Goal: Find specific page/section: Find specific page/section

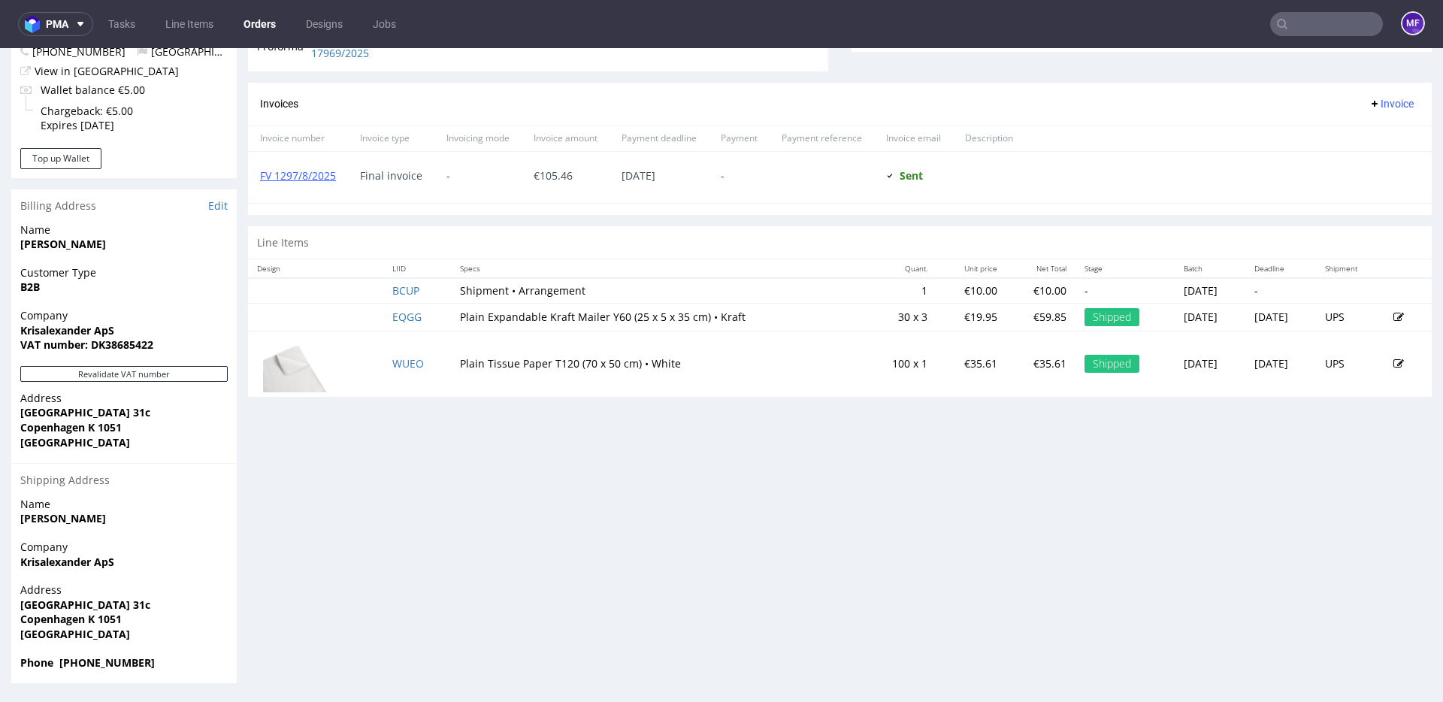
scroll to position [4, 0]
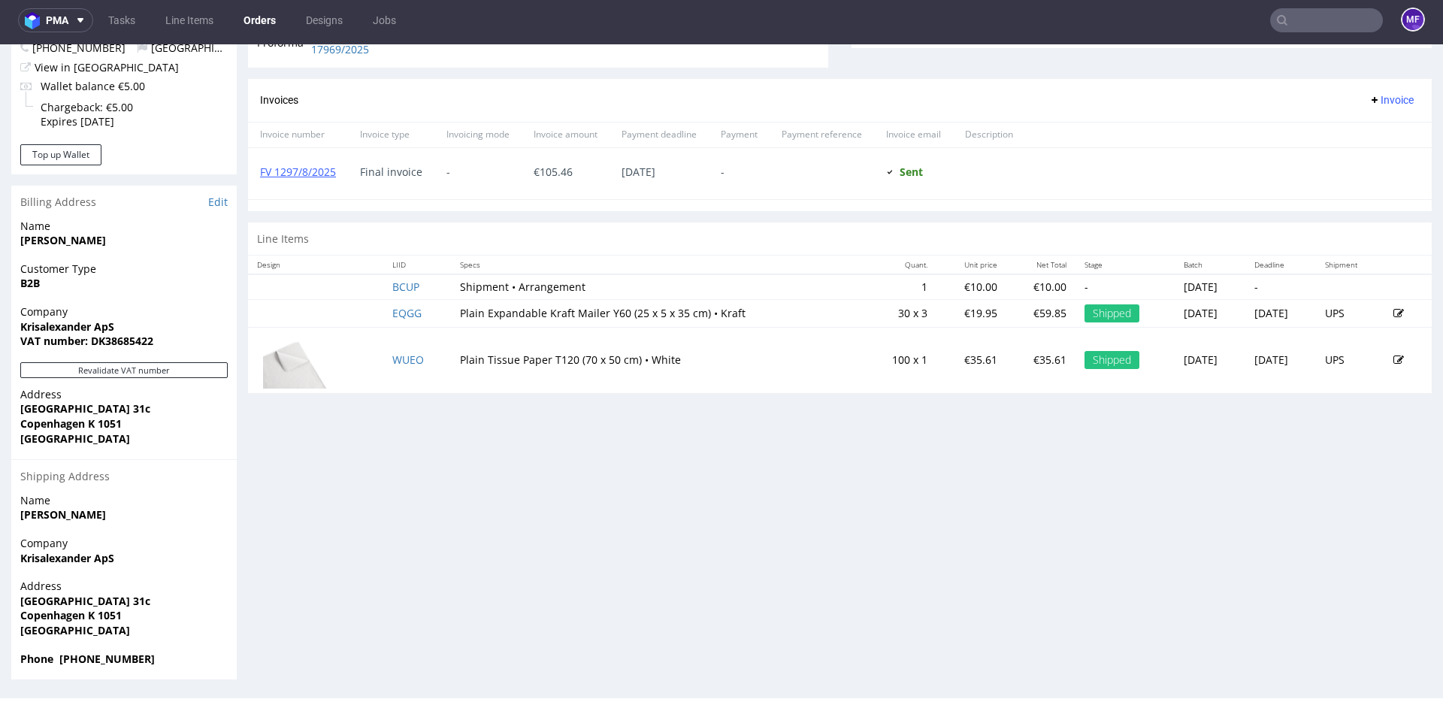
drag, startPoint x: 421, startPoint y: 315, endPoint x: 375, endPoint y: 314, distance: 45.9
click at [383, 315] on td "EQGG" at bounding box center [417, 313] width 68 height 28
drag, startPoint x: 375, startPoint y: 314, endPoint x: 417, endPoint y: 315, distance: 42.1
click at [417, 315] on td "EQGG" at bounding box center [417, 313] width 68 height 28
click at [413, 314] on td "EQGG" at bounding box center [417, 313] width 68 height 28
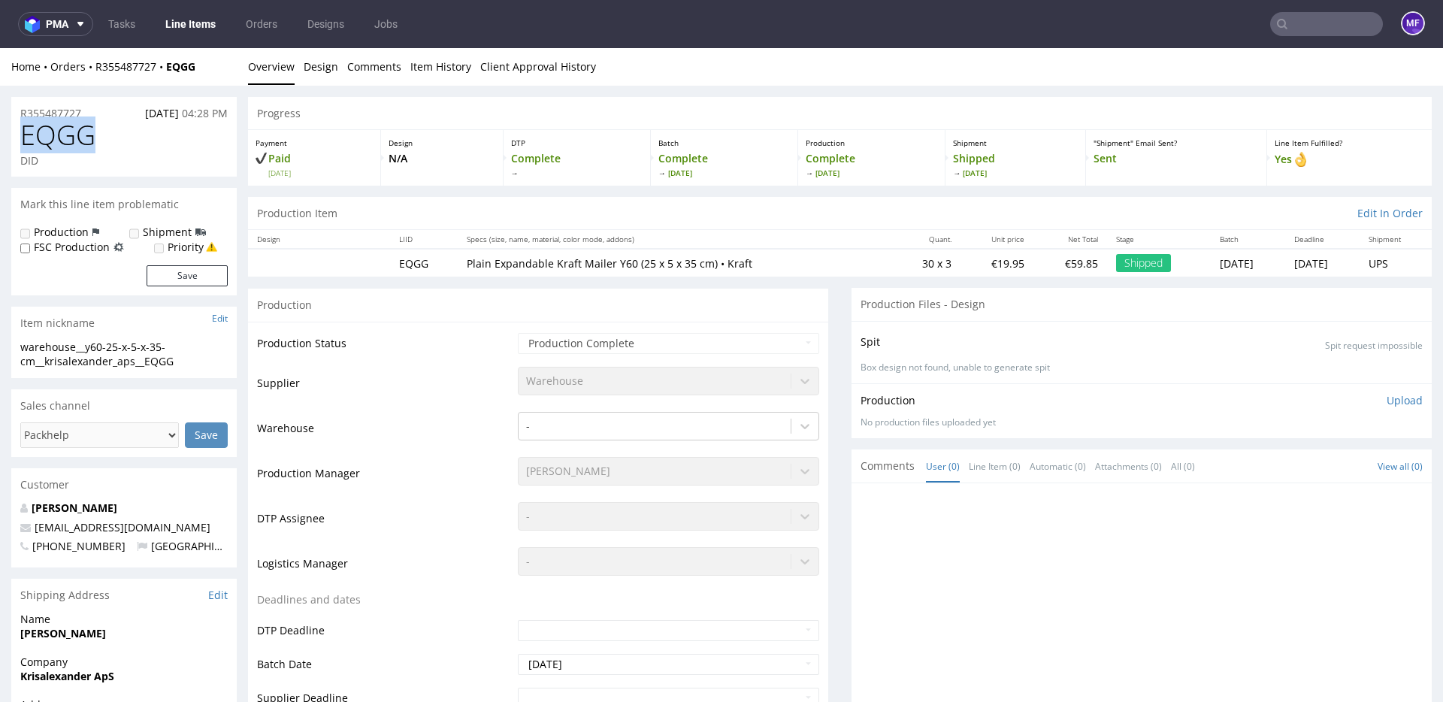
drag, startPoint x: 102, startPoint y: 130, endPoint x: 22, endPoint y: 139, distance: 80.9
click at [22, 139] on h1 "EQGG" at bounding box center [123, 135] width 207 height 30
copy span "EQGG"
